Goal: Transaction & Acquisition: Purchase product/service

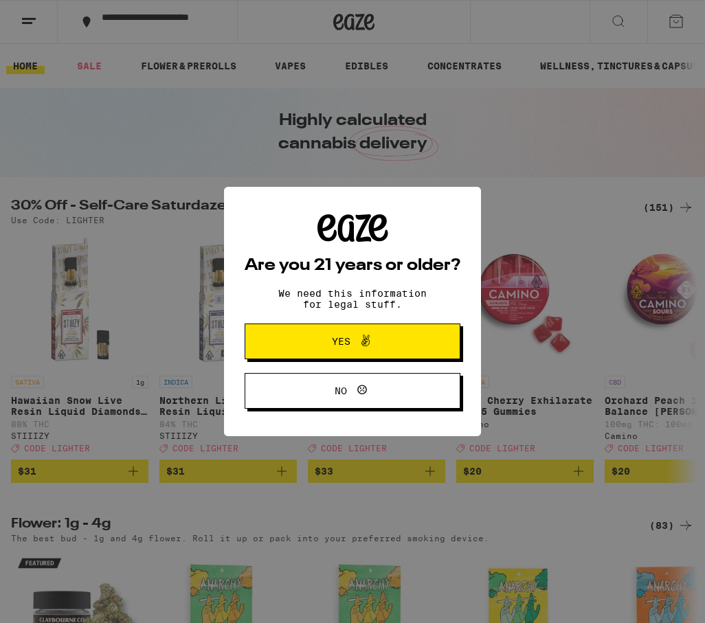
click at [386, 353] on button "Yes" at bounding box center [353, 342] width 216 height 36
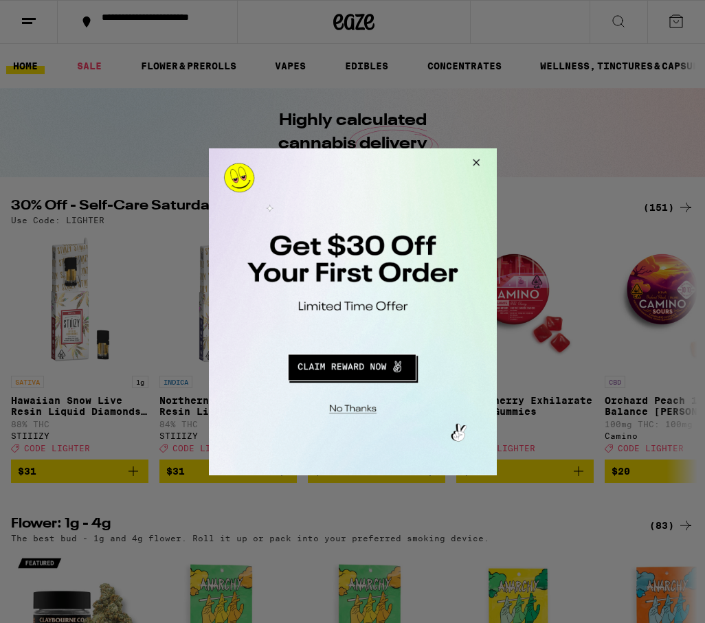
click at [484, 164] on button "Close Modal" at bounding box center [473, 164] width 37 height 33
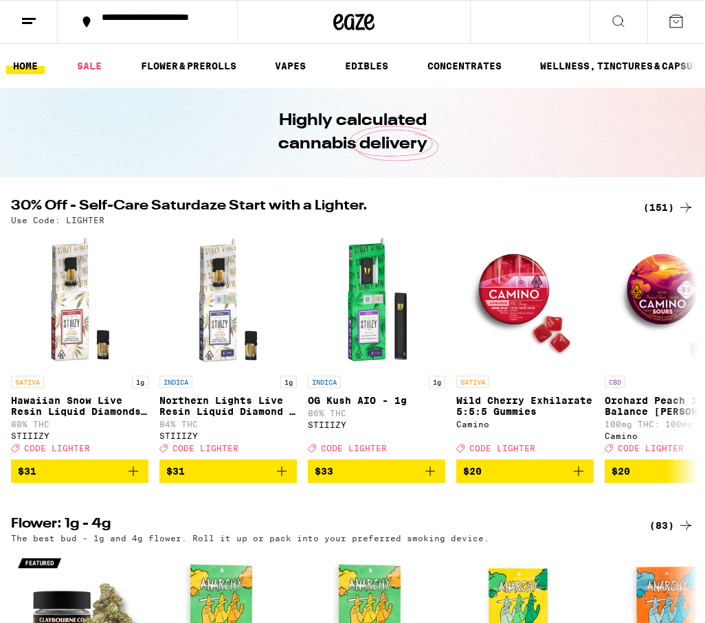
click at [41, 25] on button at bounding box center [29, 22] width 58 height 43
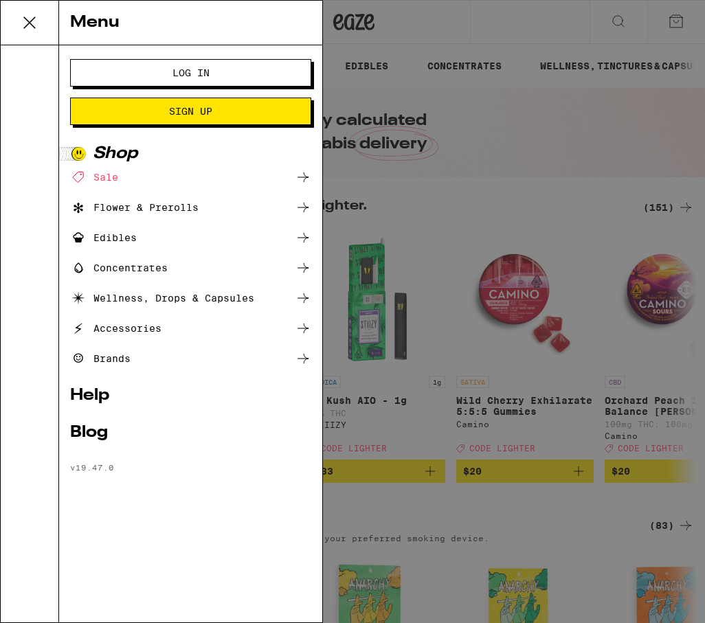
click at [152, 68] on span "Log In" at bounding box center [191, 73] width 130 height 10
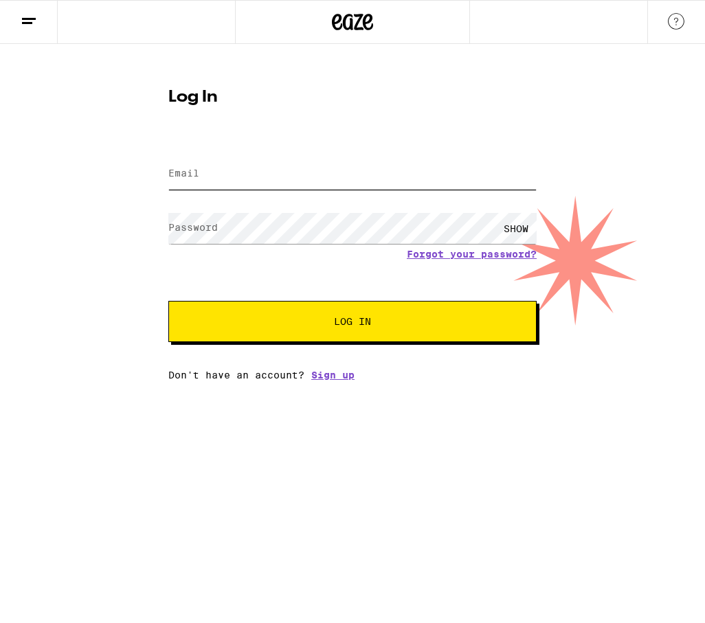
click at [263, 179] on input "Email" at bounding box center [352, 174] width 368 height 31
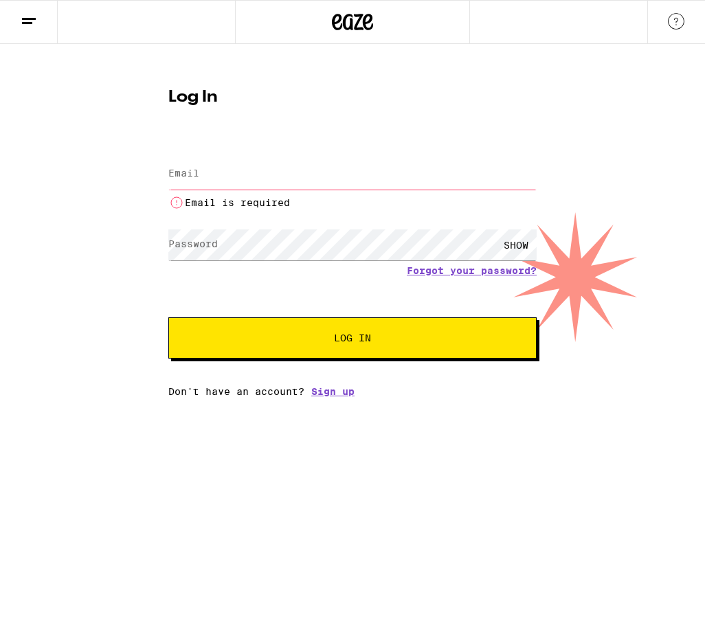
click at [230, 191] on div "Email is required" at bounding box center [352, 182] width 368 height 57
click at [208, 170] on input "Email" at bounding box center [352, 174] width 368 height 31
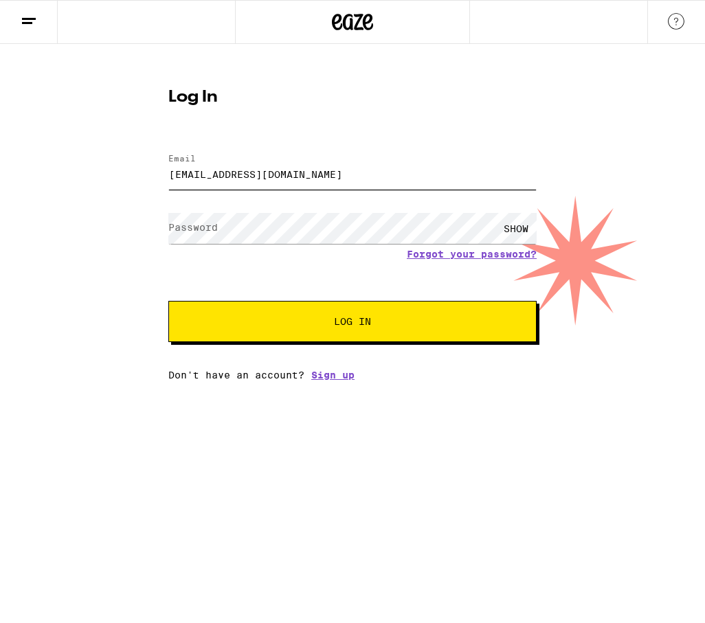
type input "[EMAIL_ADDRESS][DOMAIN_NAME]"
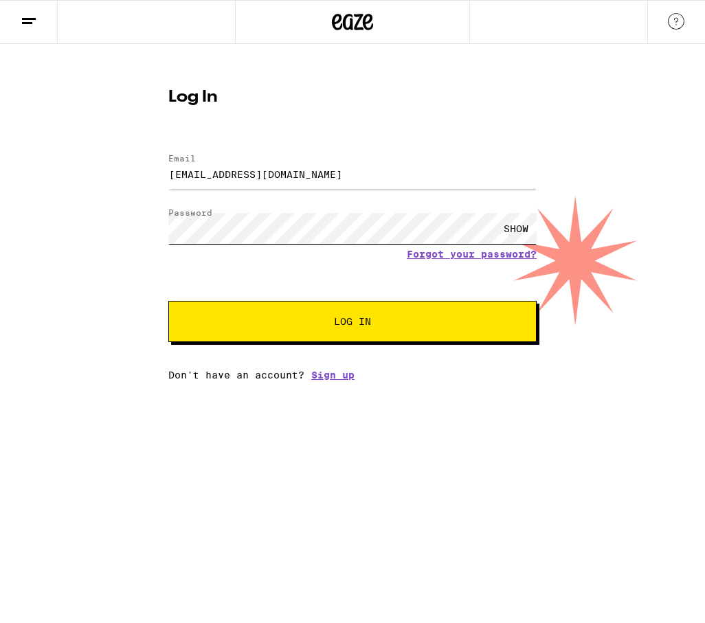
click at [168, 301] on button "Log In" at bounding box center [352, 321] width 368 height 41
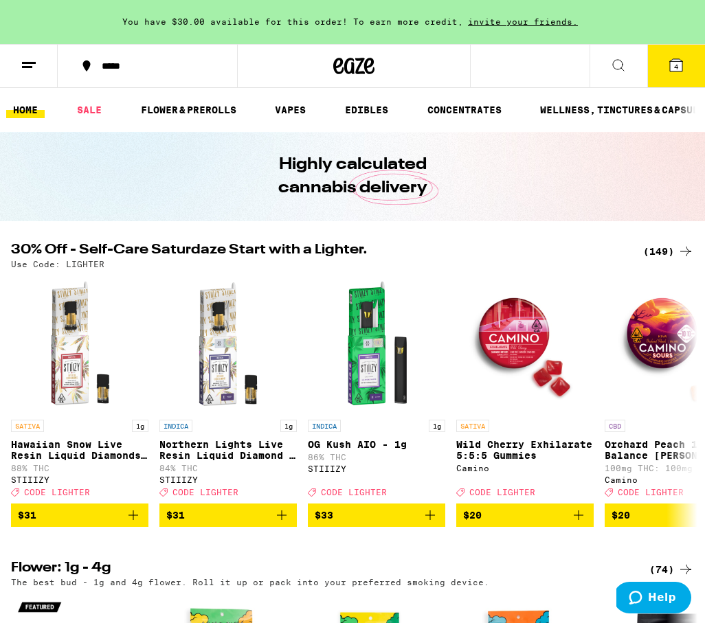
click at [675, 76] on button "4" at bounding box center [676, 66] width 58 height 43
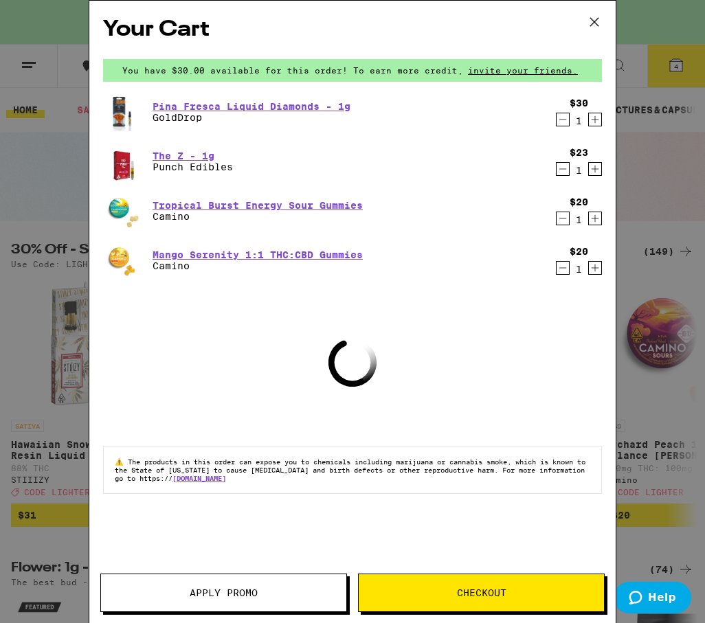
click at [408, 589] on span "Checkout" at bounding box center [481, 593] width 245 height 10
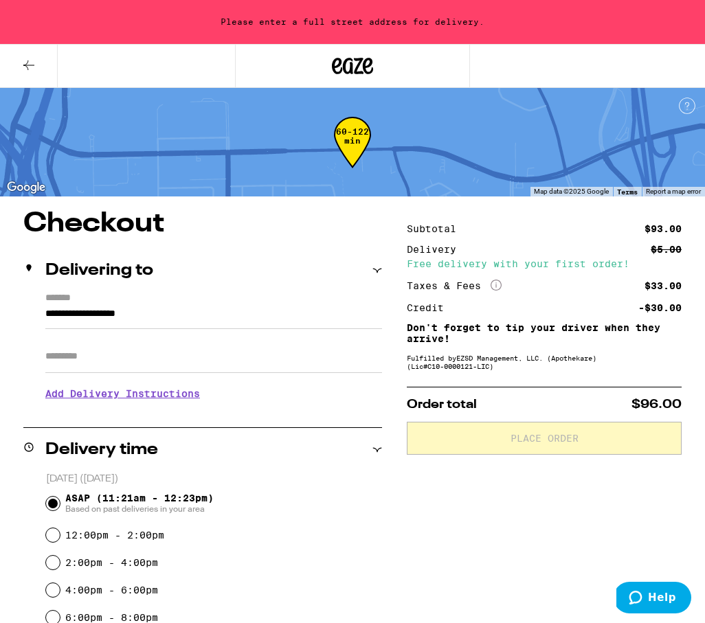
click at [188, 320] on input "**********" at bounding box center [213, 317] width 337 height 23
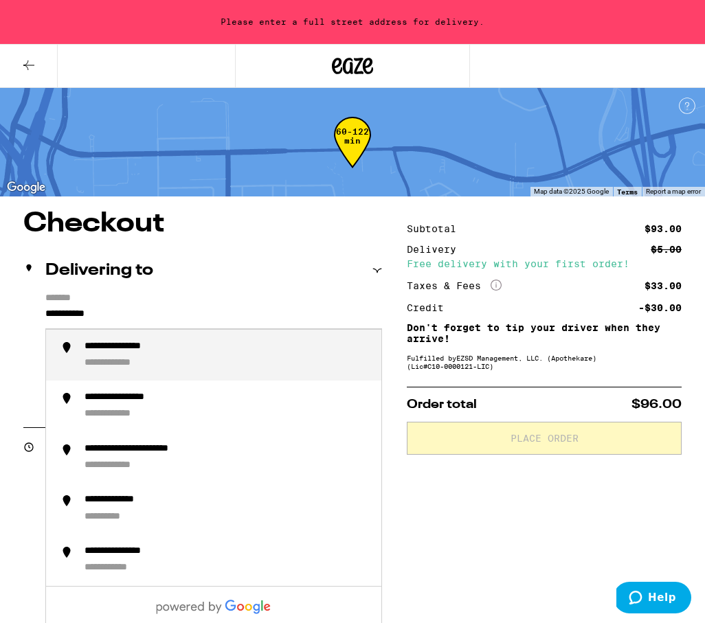
click at [135, 379] on li "**********" at bounding box center [213, 356] width 335 height 52
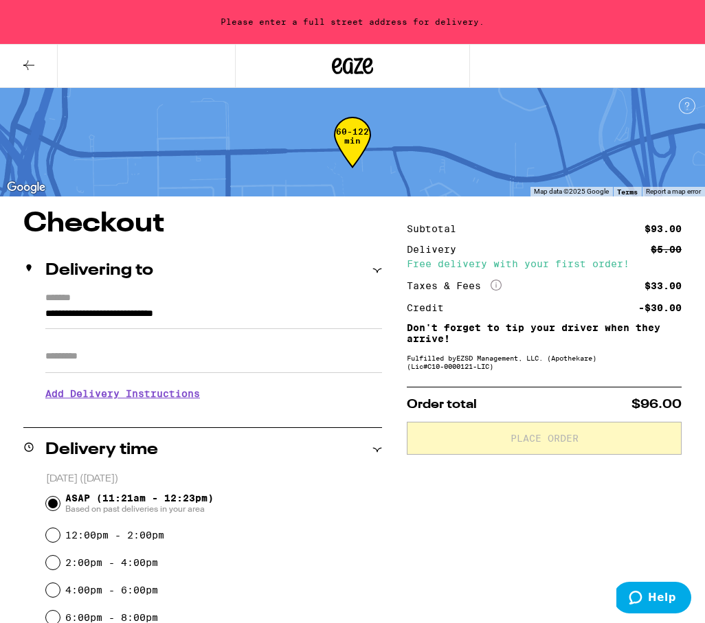
type input "**********"
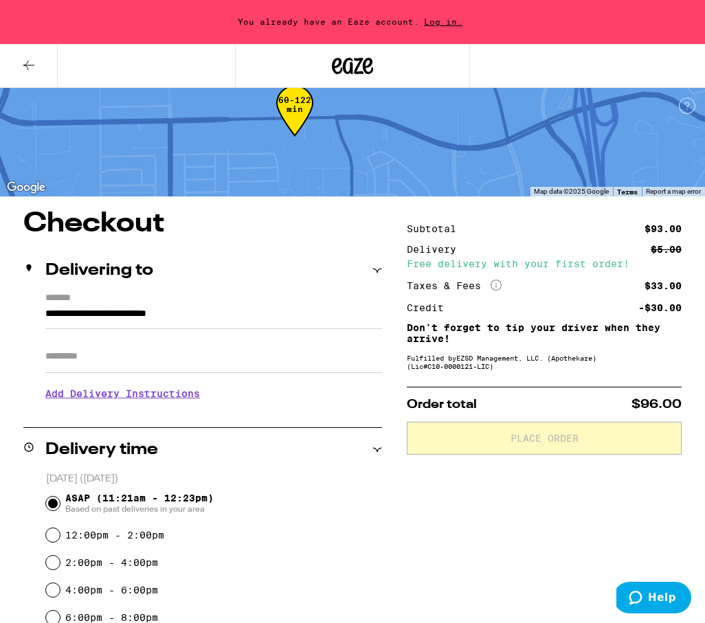
click at [129, 366] on input "Apt/Suite" at bounding box center [213, 356] width 337 height 33
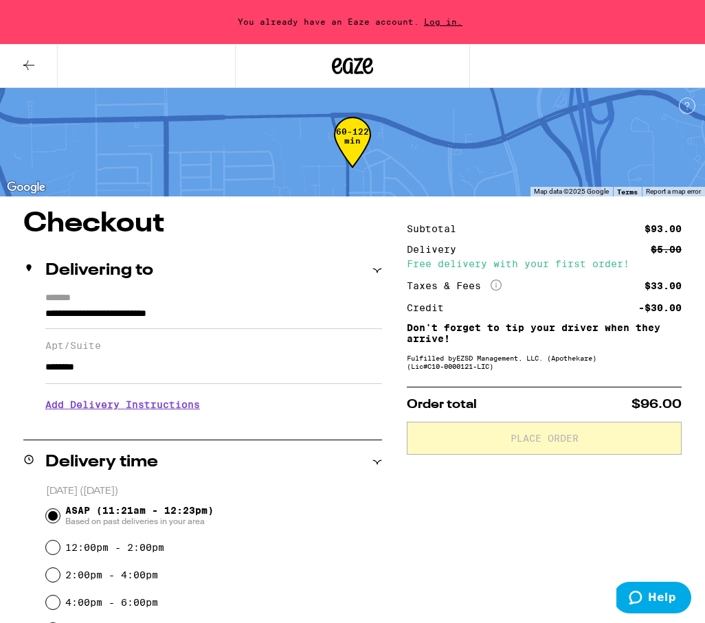
type input "********"
click at [267, 483] on div "Delivery time" at bounding box center [202, 462] width 359 height 44
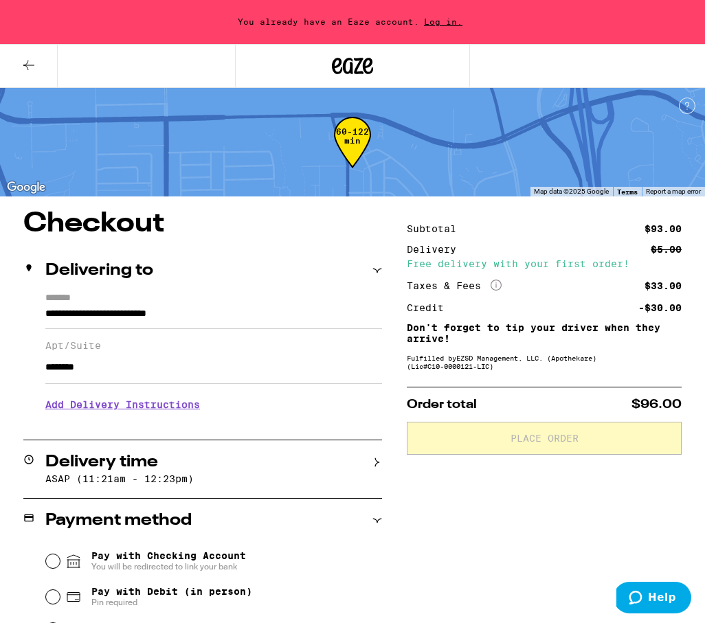
click at [261, 470] on div "Delivery time" at bounding box center [202, 462] width 359 height 16
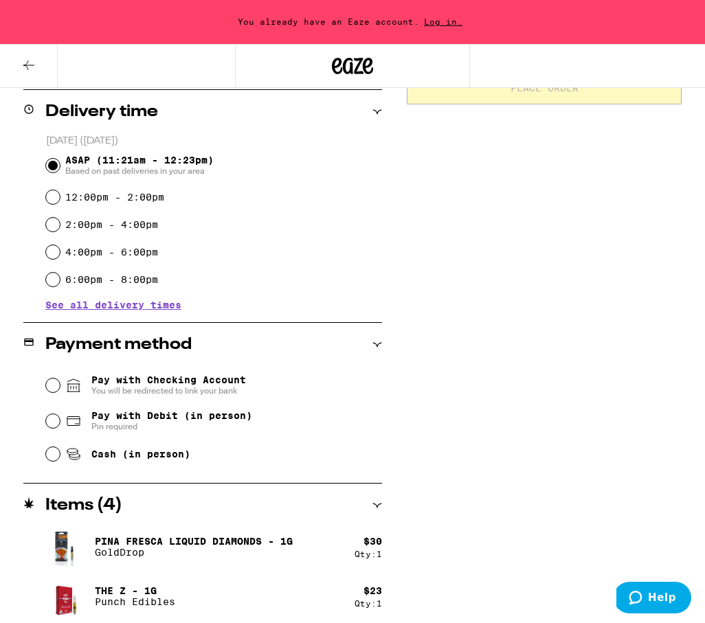
scroll to position [454, 0]
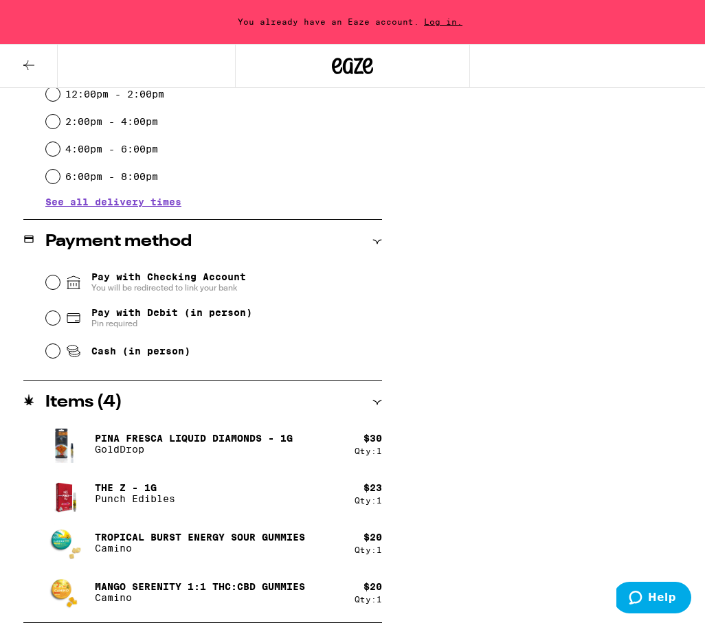
click at [167, 357] on span "Cash (in person)" at bounding box center [140, 351] width 99 height 11
click at [60, 357] on input "Cash (in person)" at bounding box center [53, 351] width 14 height 14
radio input "true"
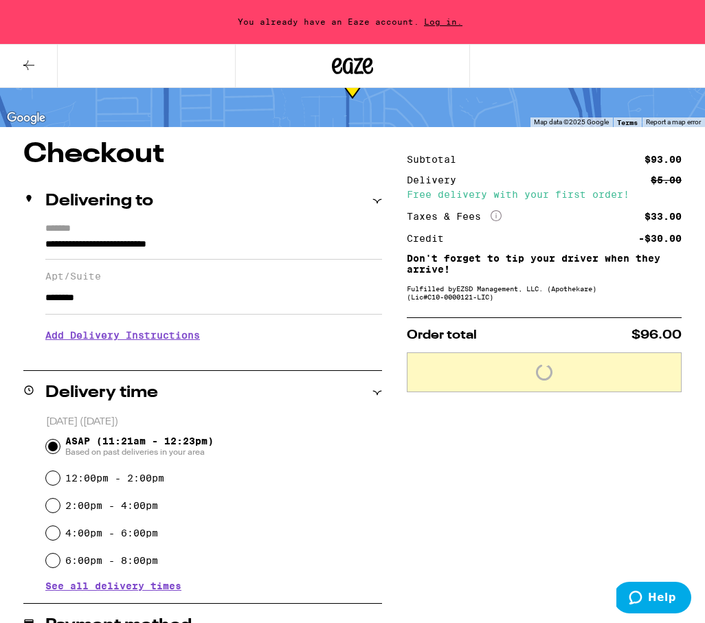
scroll to position [67, 0]
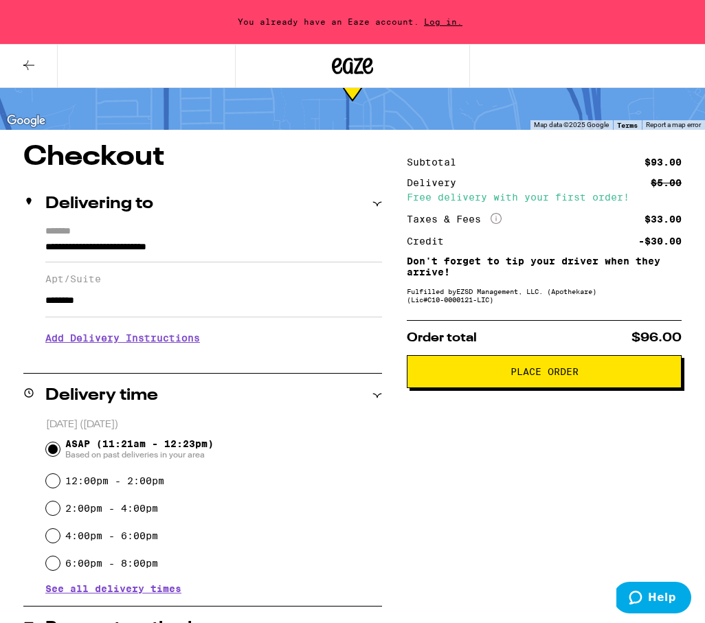
click at [163, 305] on input "********" at bounding box center [213, 300] width 337 height 33
type input "*"
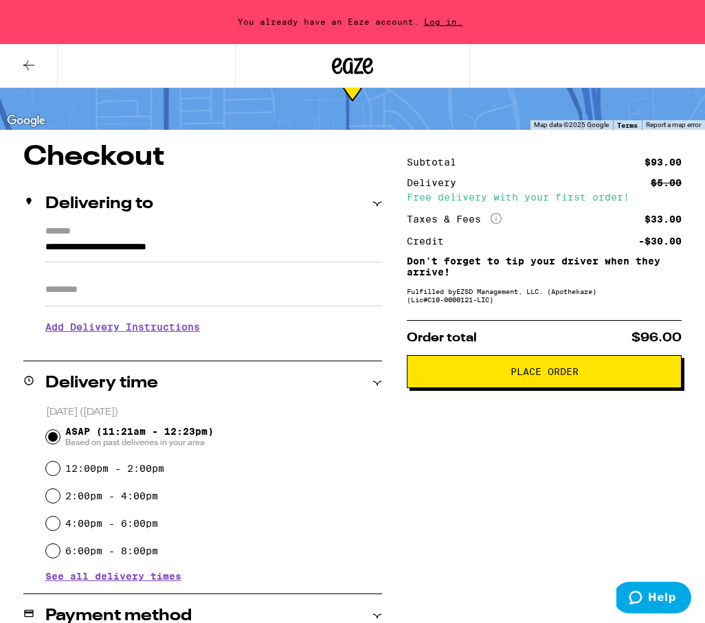
click at [304, 460] on div "12:00pm - 2:00pm" at bounding box center [214, 468] width 336 height 27
click at [27, 63] on icon at bounding box center [29, 65] width 16 height 16
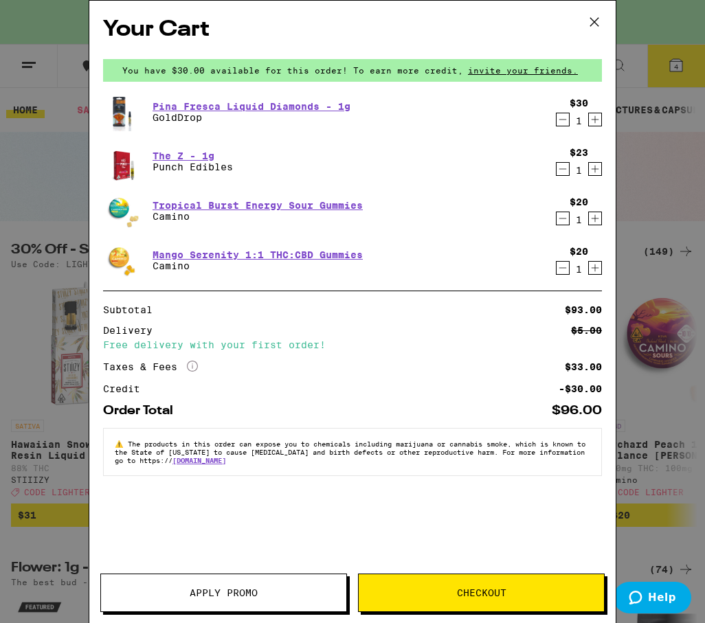
click at [296, 589] on span "Apply Promo" at bounding box center [223, 593] width 245 height 10
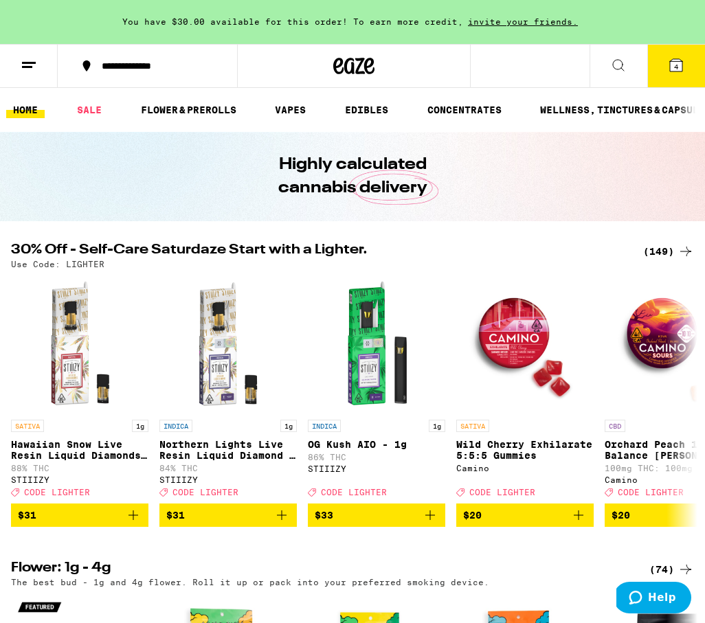
click at [654, 65] on button "4" at bounding box center [676, 66] width 58 height 43
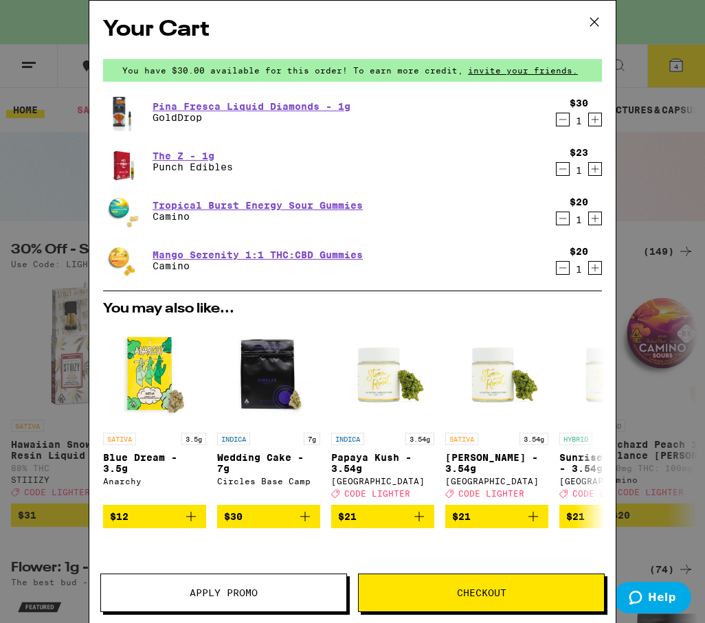
click at [237, 582] on button "Apply Promo" at bounding box center [223, 593] width 247 height 38
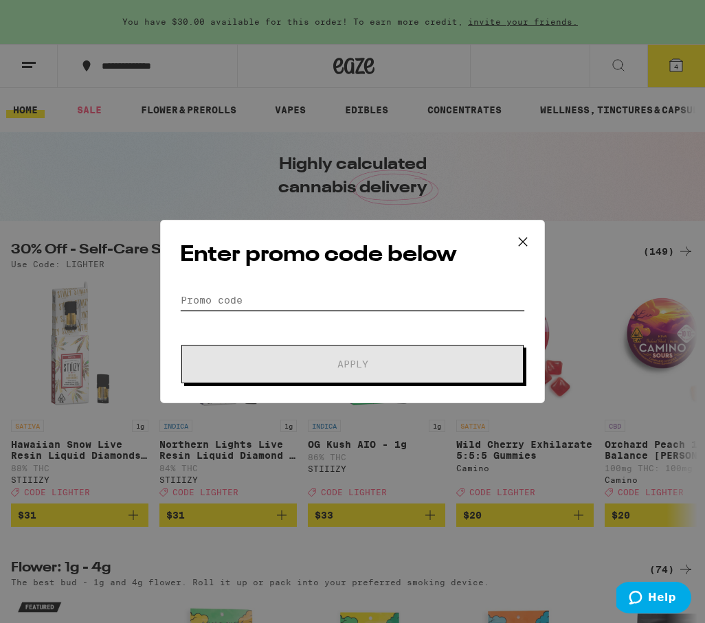
click at [240, 290] on input "Promo Code" at bounding box center [352, 300] width 345 height 21
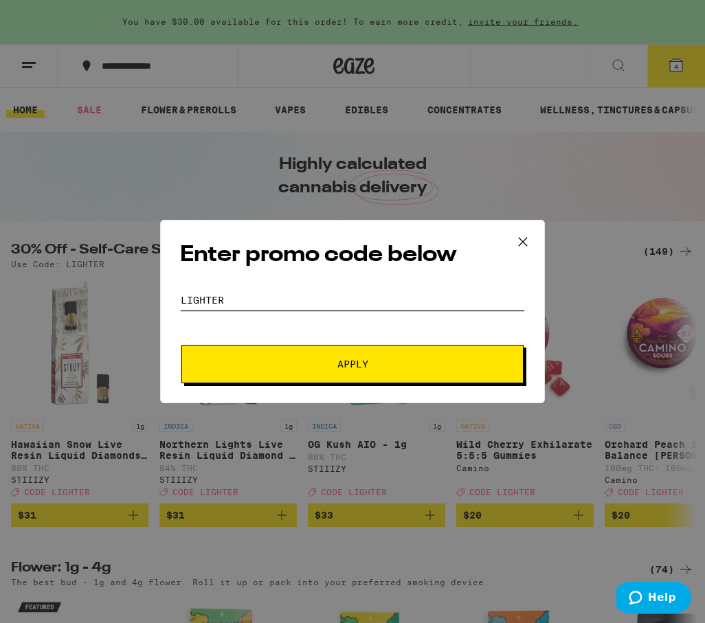
type input "LIGHTER"
click at [224, 361] on button "Apply" at bounding box center [352, 364] width 342 height 38
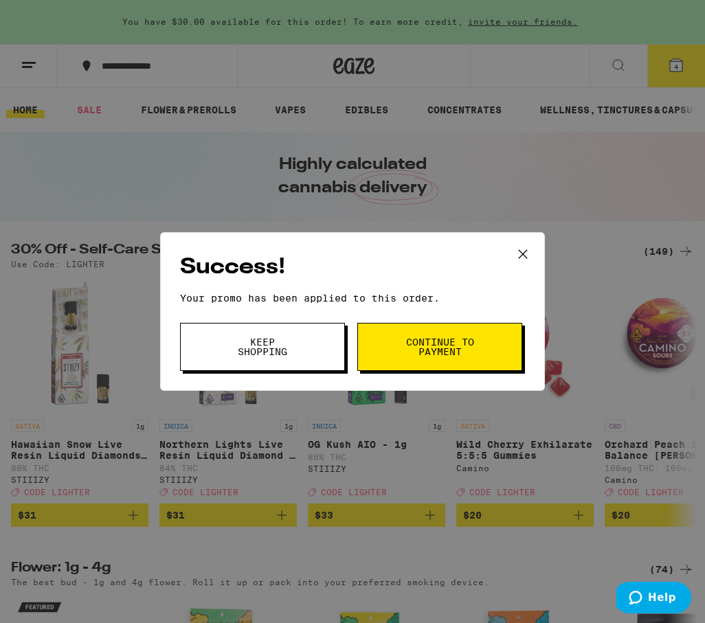
click at [433, 351] on span "Continue to payment" at bounding box center [440, 346] width 70 height 19
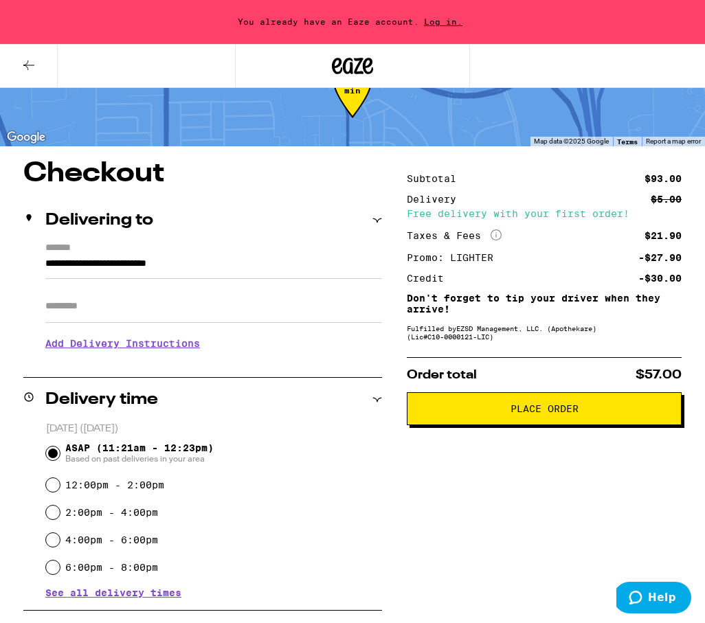
scroll to position [52, 0]
